Goal: Task Accomplishment & Management: Complete application form

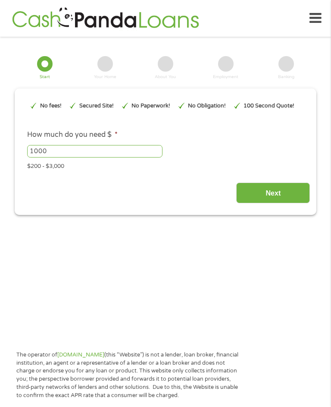
type input "Cj0KCQjwovPGBhDxARIsAFhgkwT9rTEcL54f5ZzwnK8RR6vbLwbTkbpscGarmVrJ2FZNMW_kWvwx_s8…"
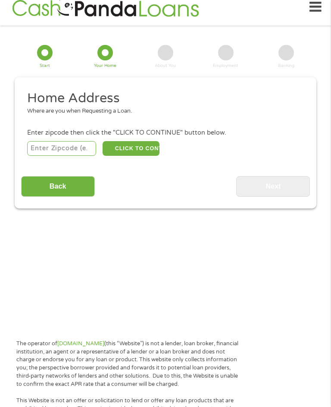
scroll to position [12, 0]
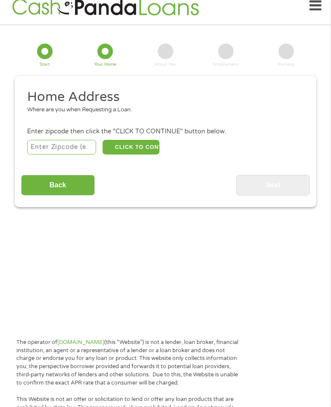
click at [77, 155] on input "number" at bounding box center [61, 147] width 69 height 15
type input "77957"
click at [143, 155] on button "CLICK TO CONTINUE" at bounding box center [131, 147] width 57 height 15
type input "77957"
type input "[PERSON_NAME]"
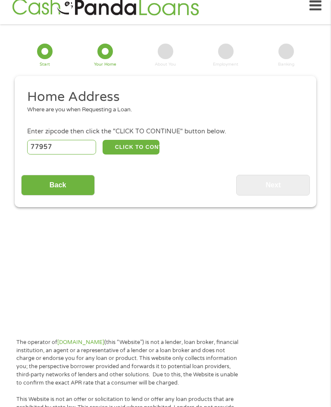
select select "[US_STATE]"
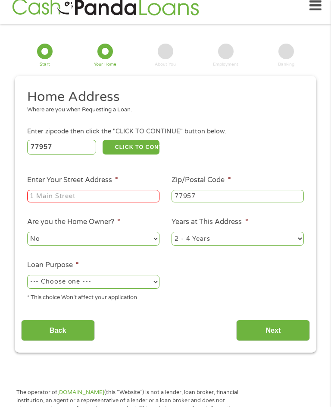
scroll to position [13, 0]
click at [104, 203] on input "Enter Your Street Address *" at bounding box center [93, 196] width 132 height 13
type input "602 [PERSON_NAME]"
click at [123, 246] on select "No Yes" at bounding box center [93, 239] width 132 height 14
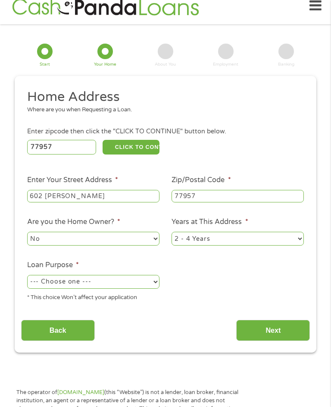
scroll to position [127, 0]
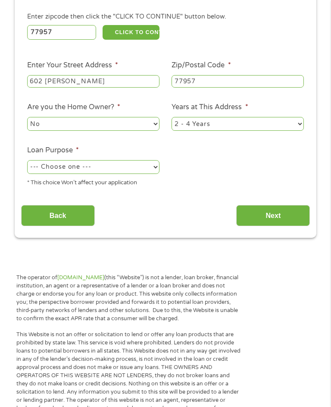
select select "yes"
click at [228, 131] on select "1 Year or less 1 - 2 Years 2 - 4 Years Over 4 Years" at bounding box center [238, 124] width 132 height 14
select select "60months"
click at [137, 174] on select "--- Choose one --- Pay Bills Debt Consolidation Home Improvement Major Purchase…" at bounding box center [93, 167] width 132 height 14
select select "shorttermcash"
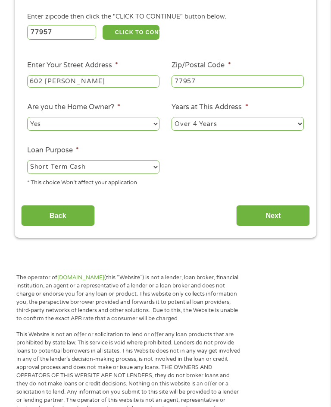
click at [276, 226] on input "Next" at bounding box center [273, 215] width 74 height 21
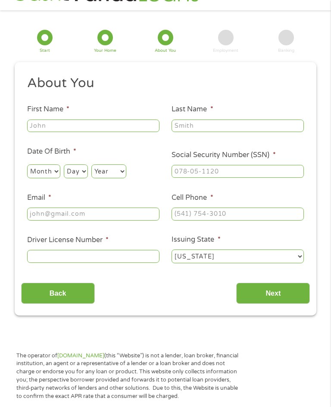
scroll to position [13, 0]
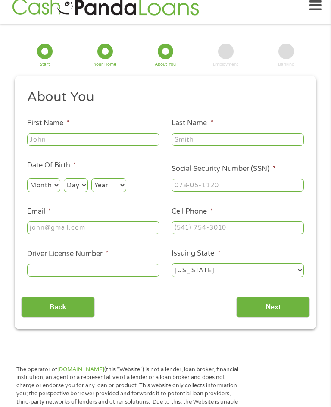
click at [114, 145] on input "First Name *" at bounding box center [93, 139] width 132 height 13
type input "[PERSON_NAME]"
click at [201, 142] on input "Last Name *" at bounding box center [238, 139] width 132 height 13
type input "Little"
click at [54, 192] on select "Month 1 2 3 4 5 6 7 8 9 10 11 12" at bounding box center [43, 185] width 33 height 14
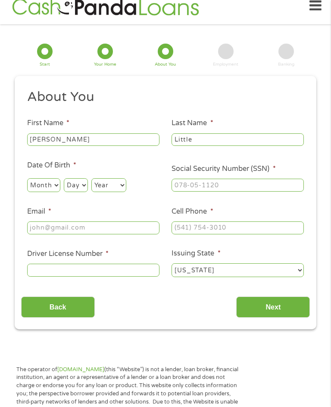
select select "2"
click at [87, 191] on select "Day 1 2 3 4 5 6 7 8 9 10 11 12 13 14 15 16 17 18 19 20 21 22 23 24 25 26 27 28 …" at bounding box center [76, 185] width 24 height 14
select select "11"
click at [126, 189] on select "Year [DATE] 2006 2005 2004 2003 2002 2001 2000 1999 1998 1997 1996 1995 1994 19…" at bounding box center [108, 185] width 35 height 14
select select "1972"
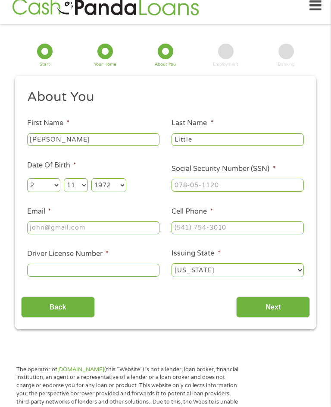
click at [197, 191] on input "Social Security Number (SSN) *" at bounding box center [238, 184] width 132 height 13
type input "465-59-1618"
click at [85, 234] on input "Email *" at bounding box center [93, 227] width 132 height 13
type input "[EMAIL_ADDRESS][DOMAIN_NAME]"
click at [195, 234] on input "Cell Phone *" at bounding box center [238, 227] width 132 height 13
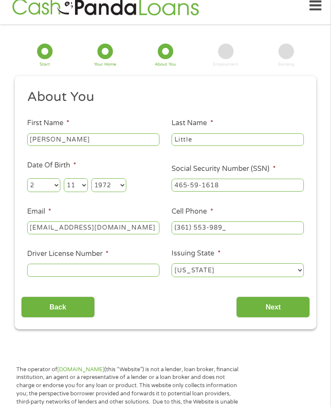
type input "[PHONE_NUMBER]"
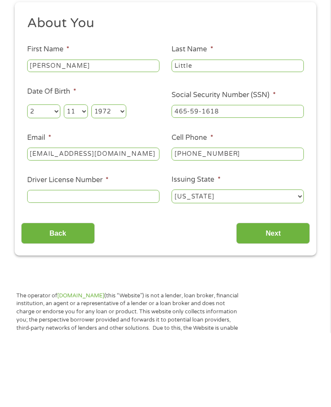
click at [124, 263] on input "Driver License Number *" at bounding box center [93, 269] width 132 height 13
type input "11091881"
click at [280, 296] on input "Next" at bounding box center [273, 306] width 74 height 21
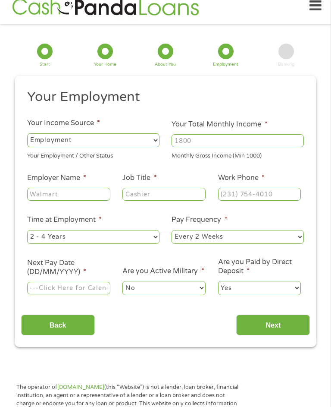
click at [131, 146] on select "--- Choose one --- Employment [DEMOGRAPHIC_DATA] Benefits" at bounding box center [93, 140] width 132 height 14
click at [225, 147] on input "Your Total Monthly Income *" at bounding box center [238, 140] width 132 height 13
type input "2"
type input "2950"
click at [81, 200] on input "Employer Name *" at bounding box center [68, 194] width 83 height 13
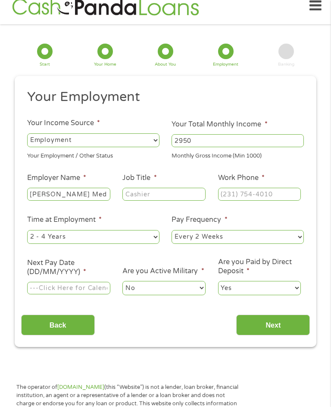
type input "[PERSON_NAME] Medical Clinic"
click at [161, 200] on input "Job Title *" at bounding box center [163, 194] width 83 height 13
type input "Lvn"
click at [256, 200] on input "Work Phone *" at bounding box center [259, 194] width 83 height 13
type input "[PHONE_NUMBER]"
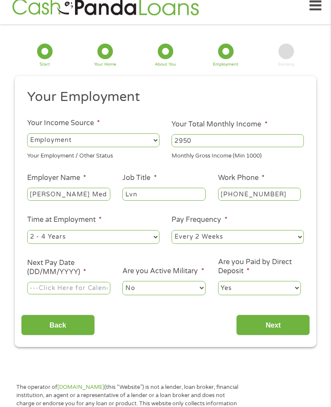
click at [113, 244] on select "--- Choose one --- 1 Year or less 1 - 2 Years 2 - 4 Years Over 4 Years" at bounding box center [93, 237] width 132 height 14
select select "60months"
click at [91, 294] on input "Next Pay Date (DD/MM/YYYY) *" at bounding box center [68, 287] width 83 height 13
click at [81, 294] on input "[DATE]" at bounding box center [68, 287] width 83 height 13
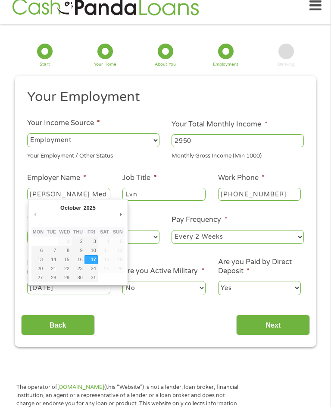
type input "[DATE]"
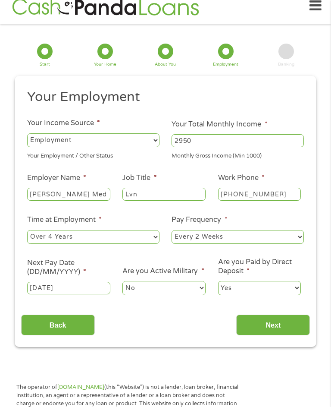
click at [277, 333] on input "Next" at bounding box center [273, 324] width 74 height 21
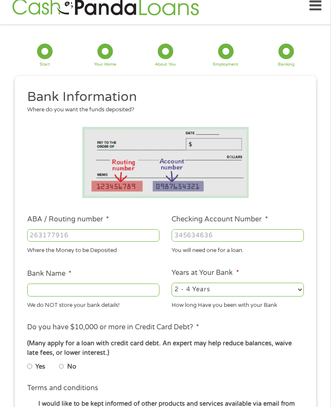
click at [71, 240] on input "ABA / Routing number *" at bounding box center [93, 235] width 132 height 13
type input "113122655"
type input "PROSPERITY BANK"
type input "113122655"
click at [213, 241] on input "Checking Account Number *" at bounding box center [238, 235] width 132 height 13
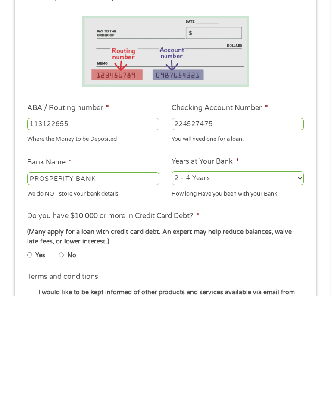
type input "224527475"
click at [239, 282] on select "2 - 4 Years 6 - 12 Months 1 - 2 Years Over 4 Years" at bounding box center [238, 289] width 132 height 14
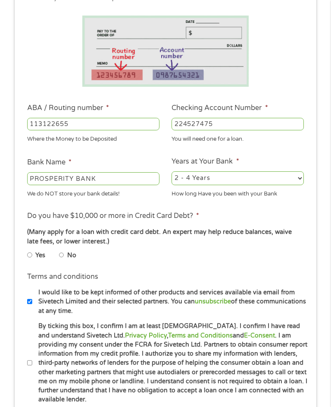
select select "60months"
click at [34, 261] on li "Yes" at bounding box center [43, 254] width 32 height 13
click at [32, 260] on input "Yes" at bounding box center [29, 255] width 5 height 10
radio input "true"
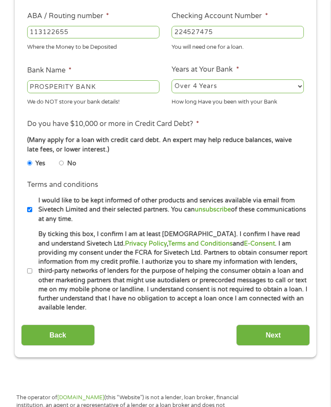
scroll to position [216, 0]
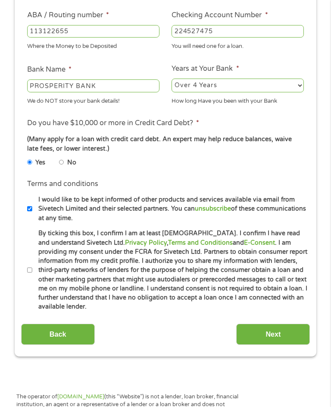
click at [35, 300] on label "By ticking this box, I confirm I am at least [DEMOGRAPHIC_DATA]. I confirm I ha…" at bounding box center [170, 270] width 277 height 82
click at [32, 275] on input "By ticking this box, I confirm I am at least [DEMOGRAPHIC_DATA]. I confirm I ha…" at bounding box center [29, 270] width 5 height 10
checkbox input "true"
click at [271, 344] on input "Next" at bounding box center [273, 333] width 74 height 21
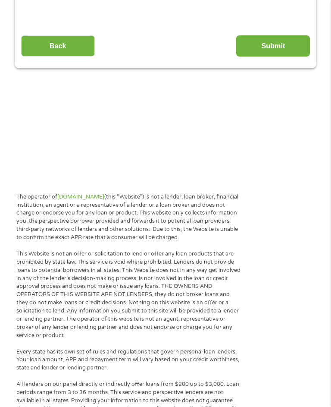
scroll to position [13, 0]
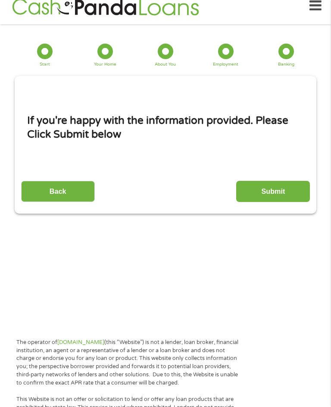
click at [281, 202] on input "Submit" at bounding box center [273, 191] width 74 height 21
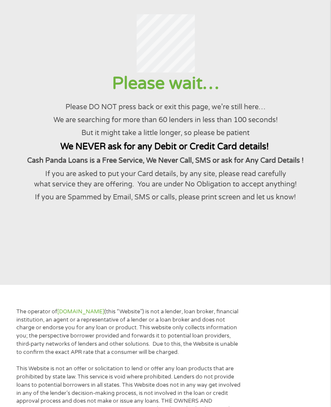
scroll to position [42, 0]
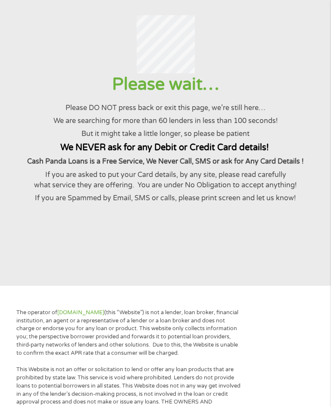
click at [236, 166] on strong "Cash Panda Loans is a Free Service, We Never Call, SMS or ask for Any Card Deta…" at bounding box center [165, 161] width 277 height 9
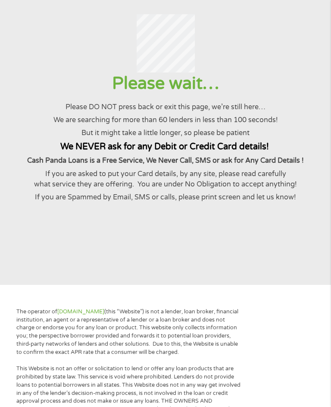
click at [241, 166] on p "Cash Panda Loans is a Free Service, We Never Call, SMS or ask for Any Card Deta…" at bounding box center [165, 161] width 310 height 10
click at [238, 190] on p "If you are asked to put your Card details, by any site, please read carefully w…" at bounding box center [165, 179] width 310 height 21
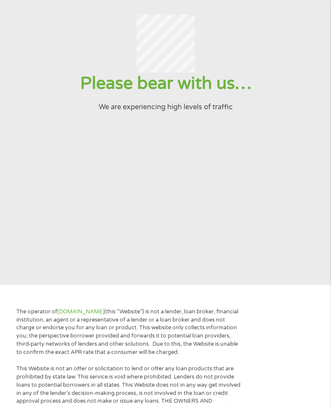
scroll to position [43, 0]
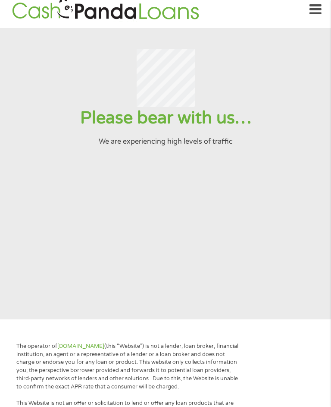
scroll to position [0, 0]
